Goal: Find contact information: Find contact information

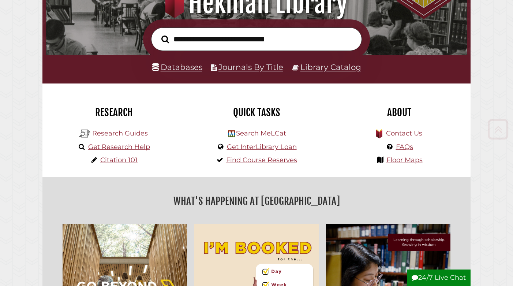
scroll to position [105, 0]
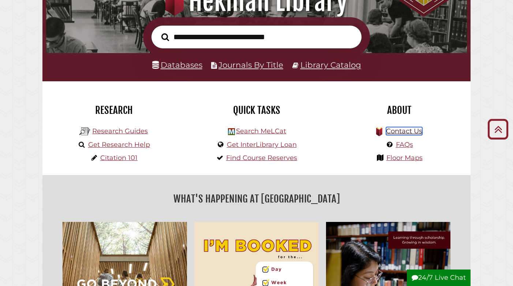
click at [403, 130] on link "Contact Us" at bounding box center [404, 131] width 36 height 8
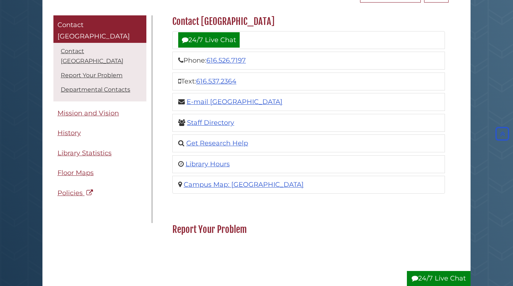
scroll to position [95, 0]
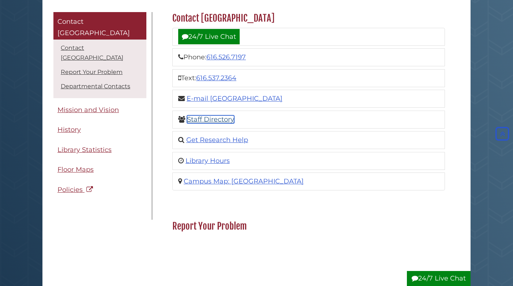
click at [214, 119] on link "Staff Directory" at bounding box center [210, 119] width 47 height 8
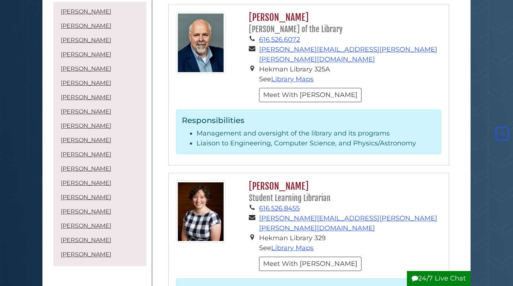
scroll to position [2061, 0]
